Goal: Task Accomplishment & Management: Use online tool/utility

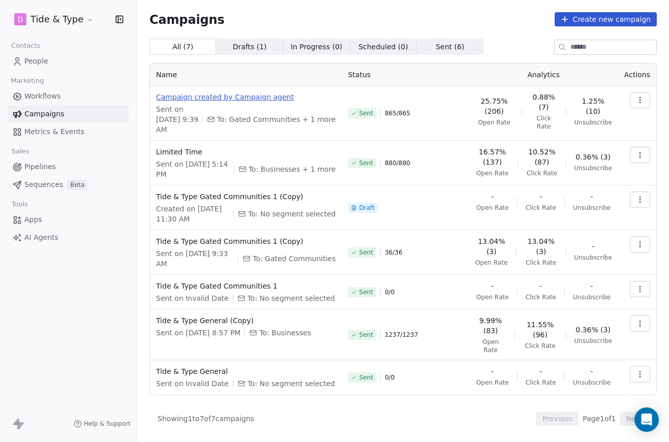
click at [266, 98] on span "Campaign created by Campaign agent" at bounding box center [245, 97] width 179 height 10
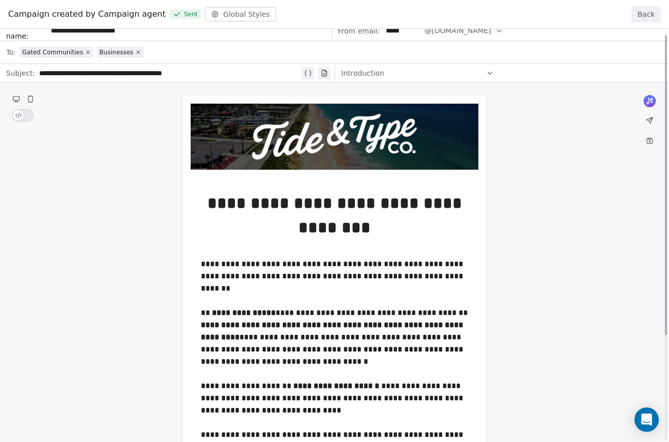
scroll to position [12, 0]
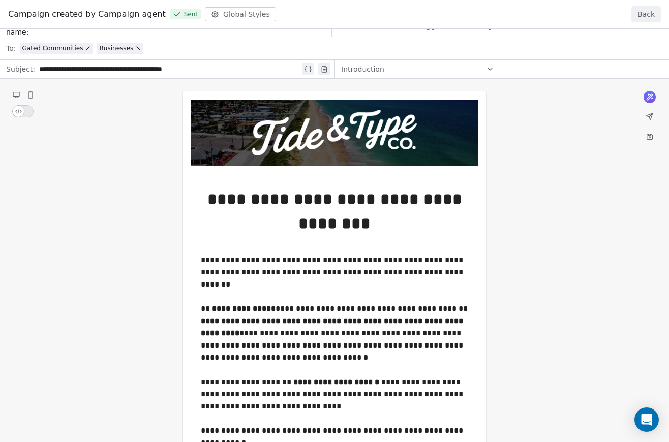
click at [638, 12] on button "Back" at bounding box center [645, 14] width 29 height 16
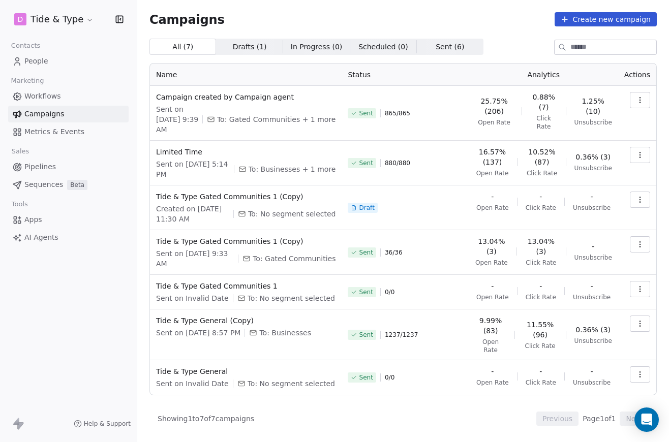
click at [244, 49] on span "Drafts ( 1 )" at bounding box center [250, 47] width 34 height 11
click at [191, 45] on span "All ( 7 )" at bounding box center [182, 47] width 21 height 11
click at [66, 117] on link "Campaigns" at bounding box center [68, 114] width 120 height 17
click at [62, 64] on link "People" at bounding box center [68, 61] width 120 height 17
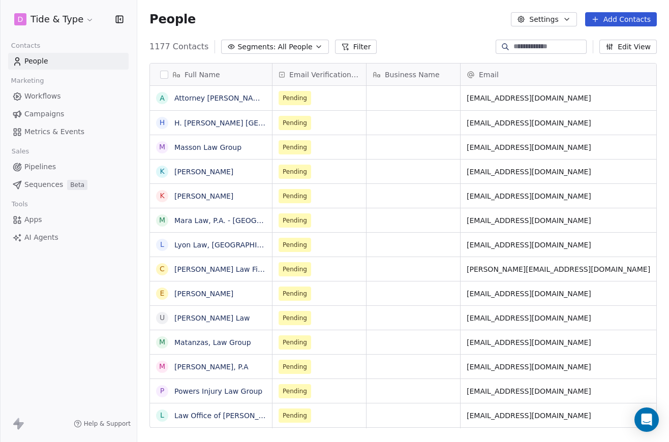
scroll to position [389, 531]
click at [81, 108] on link "Campaigns" at bounding box center [68, 114] width 120 height 17
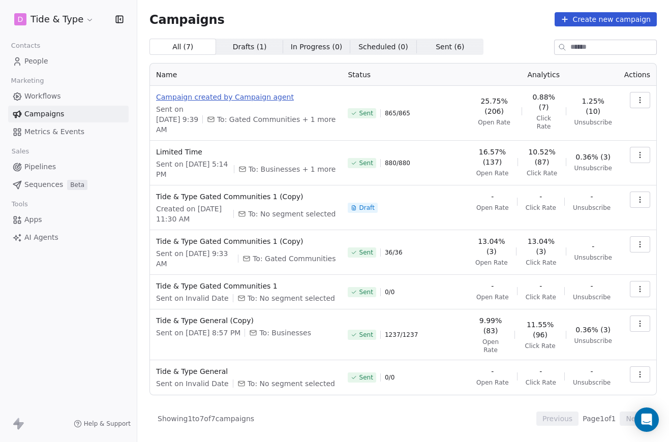
click at [273, 97] on span "Campaign created by Campaign agent" at bounding box center [245, 97] width 179 height 10
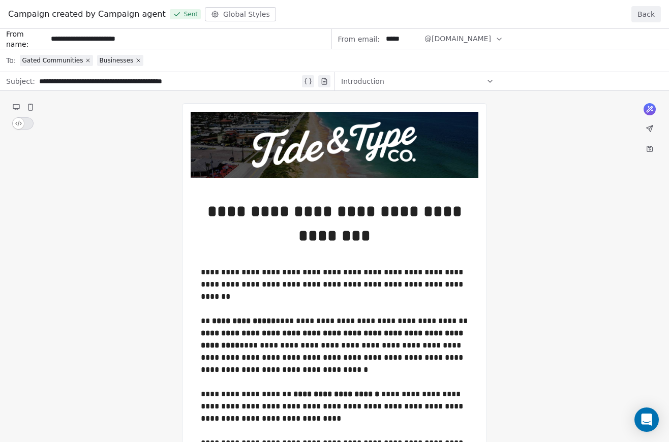
click at [400, 211] on div "**********" at bounding box center [334, 300] width 669 height 542
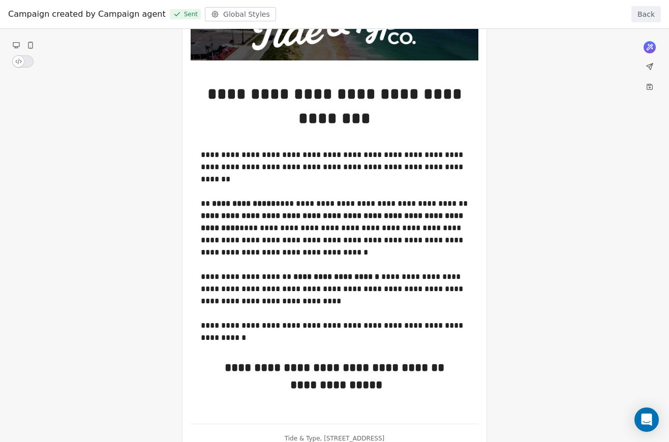
scroll to position [150, 0]
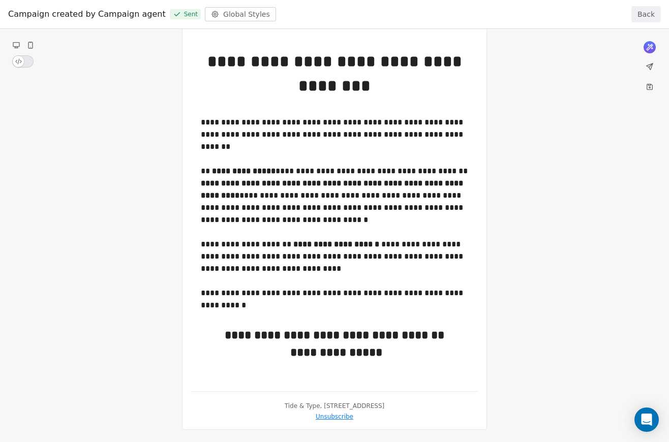
click at [636, 14] on button "Back" at bounding box center [645, 14] width 29 height 16
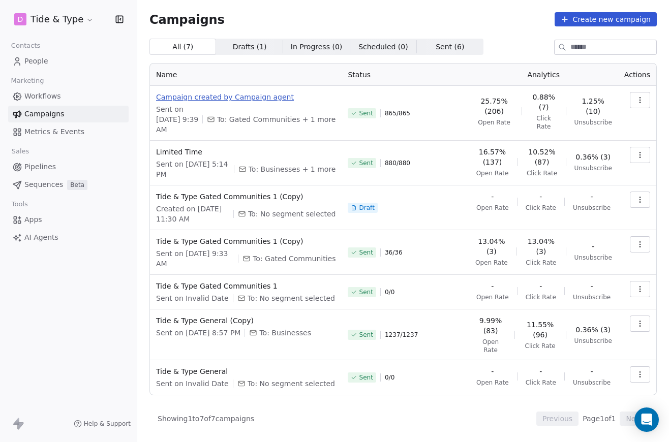
click at [208, 98] on span "Campaign created by Campaign agent" at bounding box center [245, 97] width 179 height 10
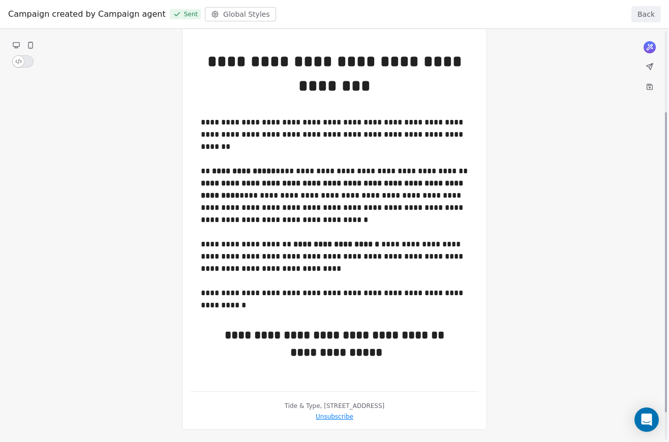
scroll to position [0, 0]
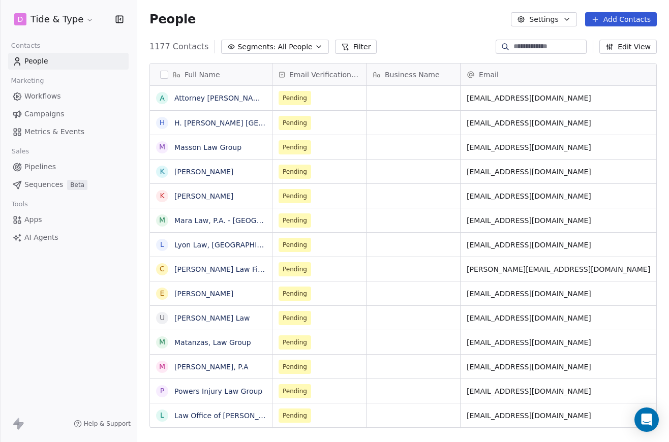
scroll to position [389, 531]
click at [80, 68] on link "People" at bounding box center [68, 61] width 120 height 17
click at [66, 109] on link "Campaigns" at bounding box center [68, 114] width 120 height 17
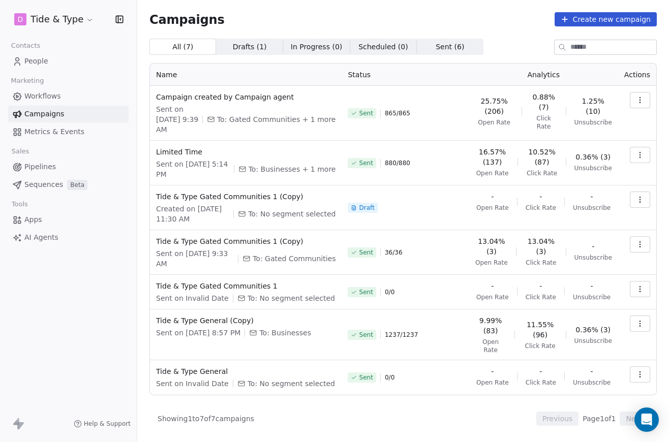
click at [640, 102] on icon "button" at bounding box center [640, 100] width 8 height 8
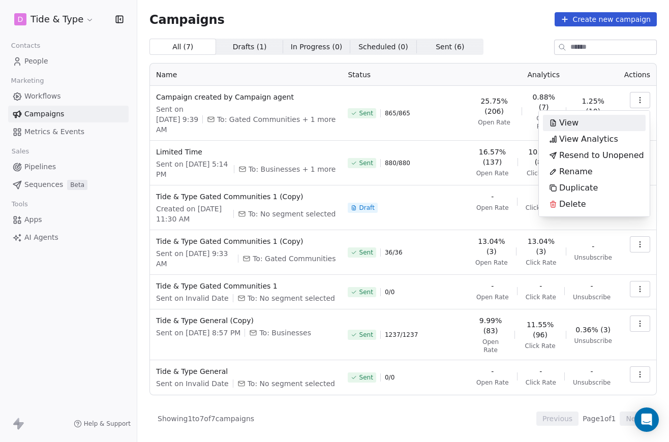
click at [382, 99] on html "D Tide & Type Contacts People Marketing Workflows Campaigns Metrics & Events Sa…" at bounding box center [334, 221] width 669 height 442
